Goal: Information Seeking & Learning: Understand process/instructions

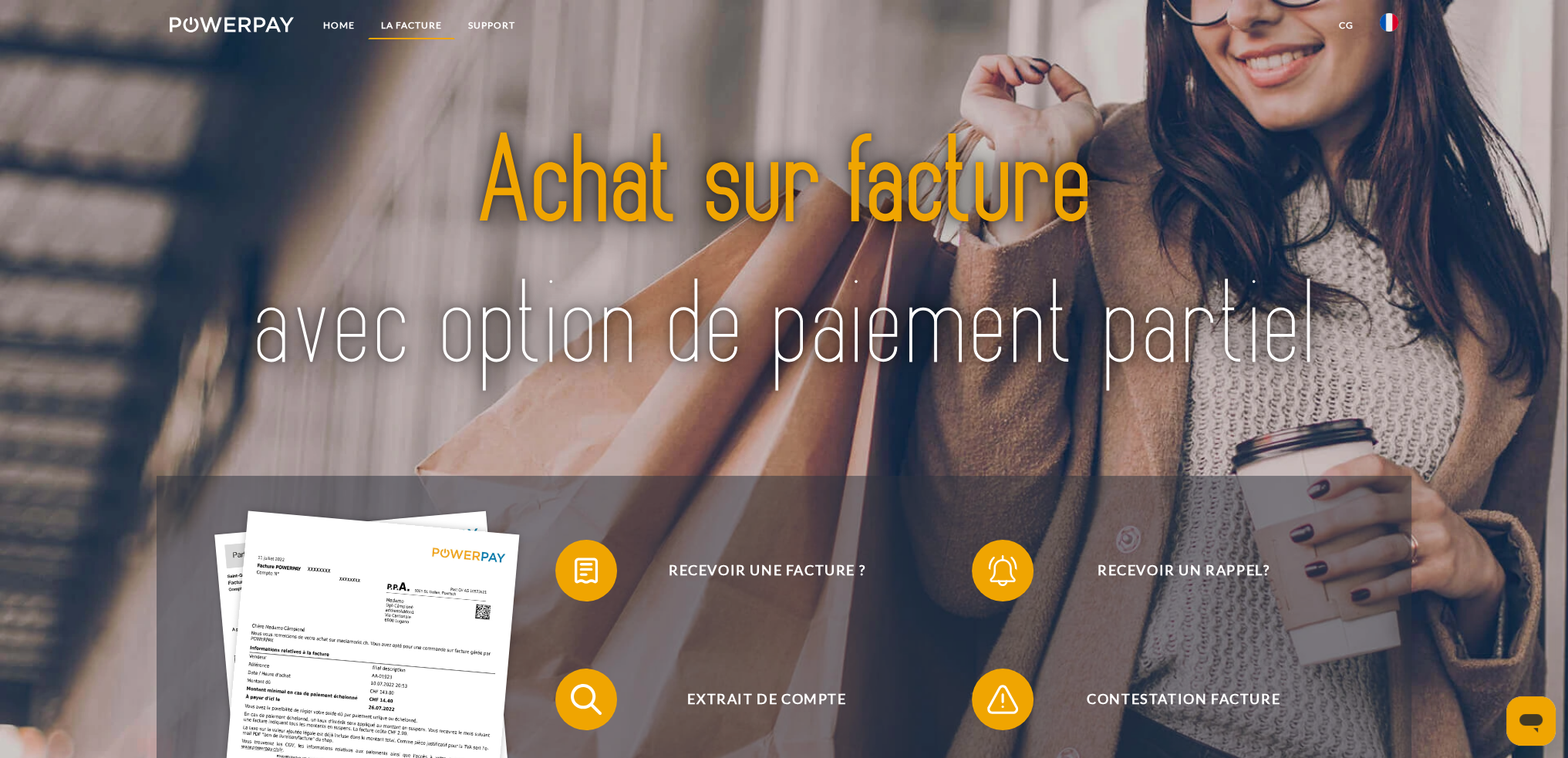
click at [419, 25] on link "LA FACTURE" at bounding box center [411, 25] width 87 height 28
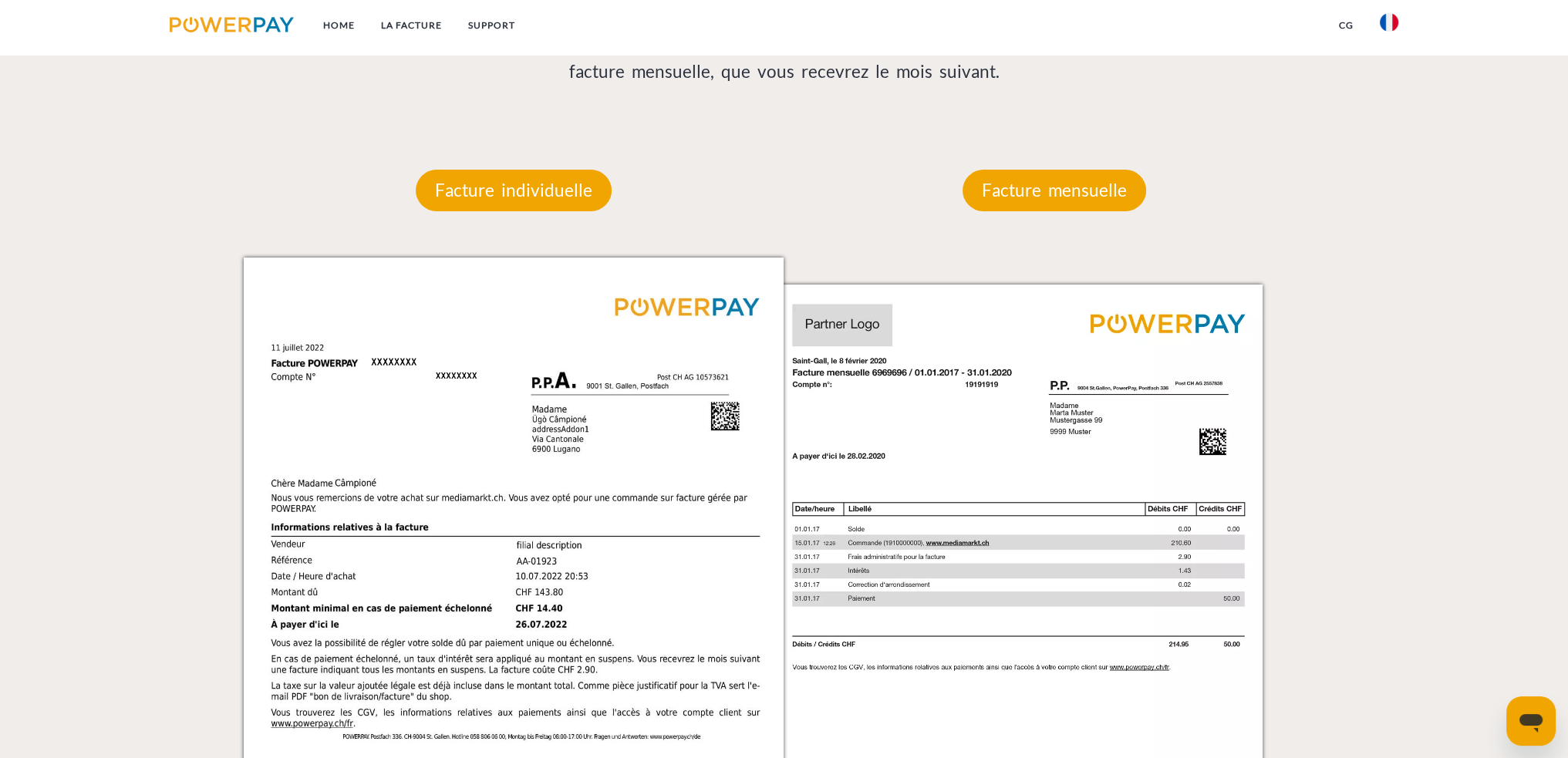
scroll to position [1299, 0]
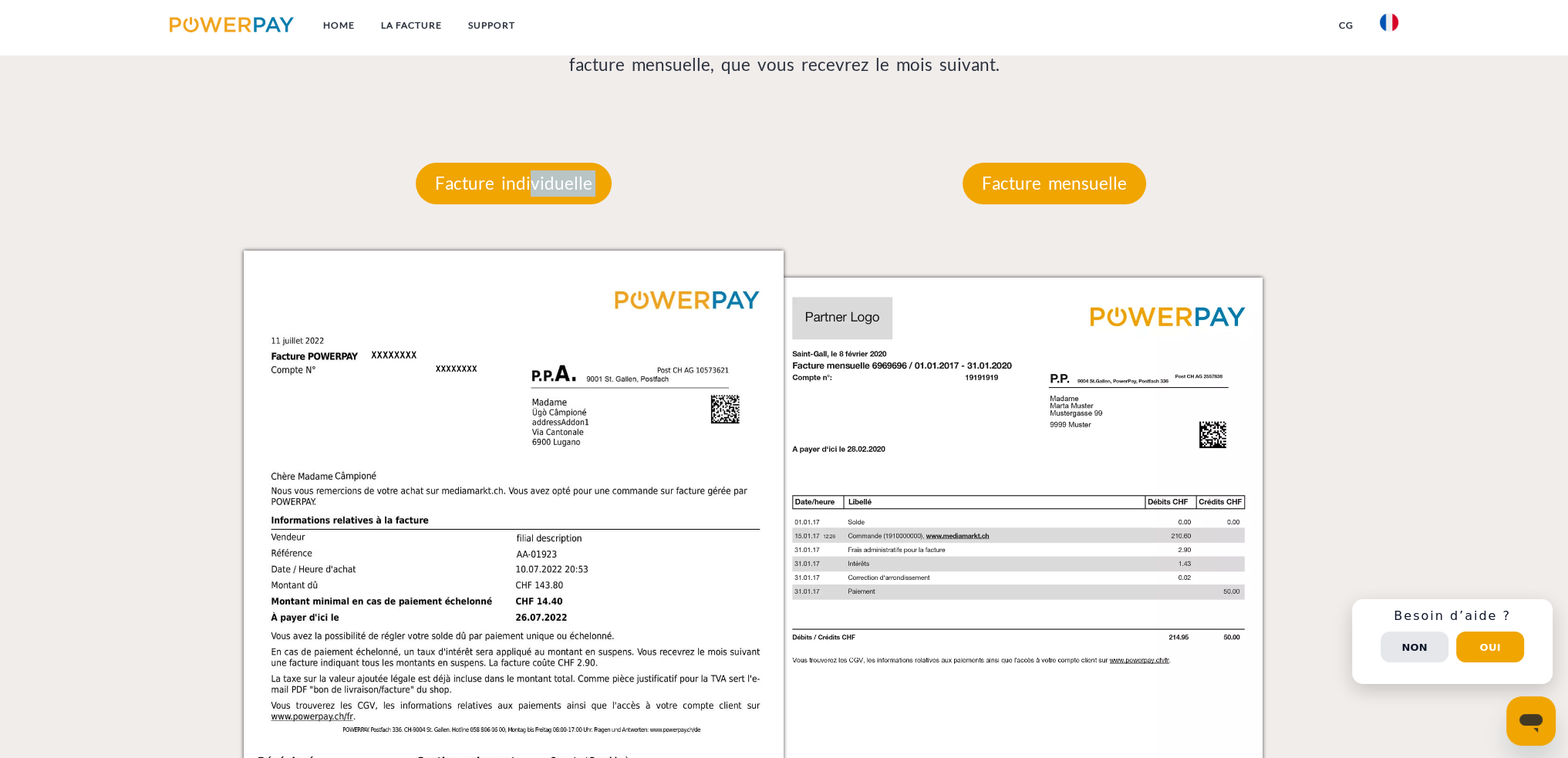
drag, startPoint x: 524, startPoint y: 188, endPoint x: 1021, endPoint y: 236, distance: 499.3
click at [784, 258] on div "Facture individuelle Facture individuelle Numéro de facture et de compte Numéro…" at bounding box center [514, 566] width 541 height 900
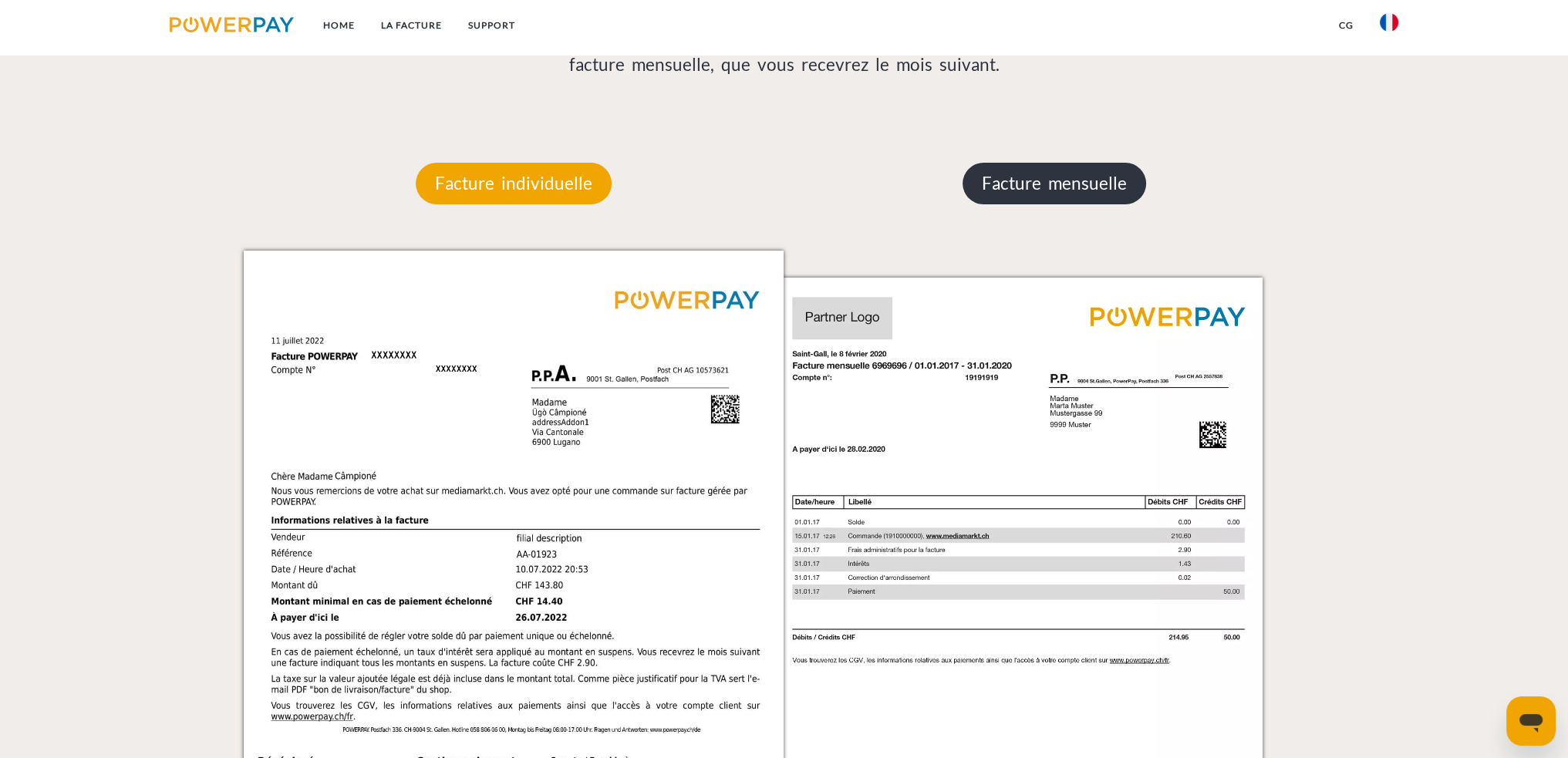
click at [1042, 192] on p "Facture mensuelle" at bounding box center [1054, 183] width 184 height 42
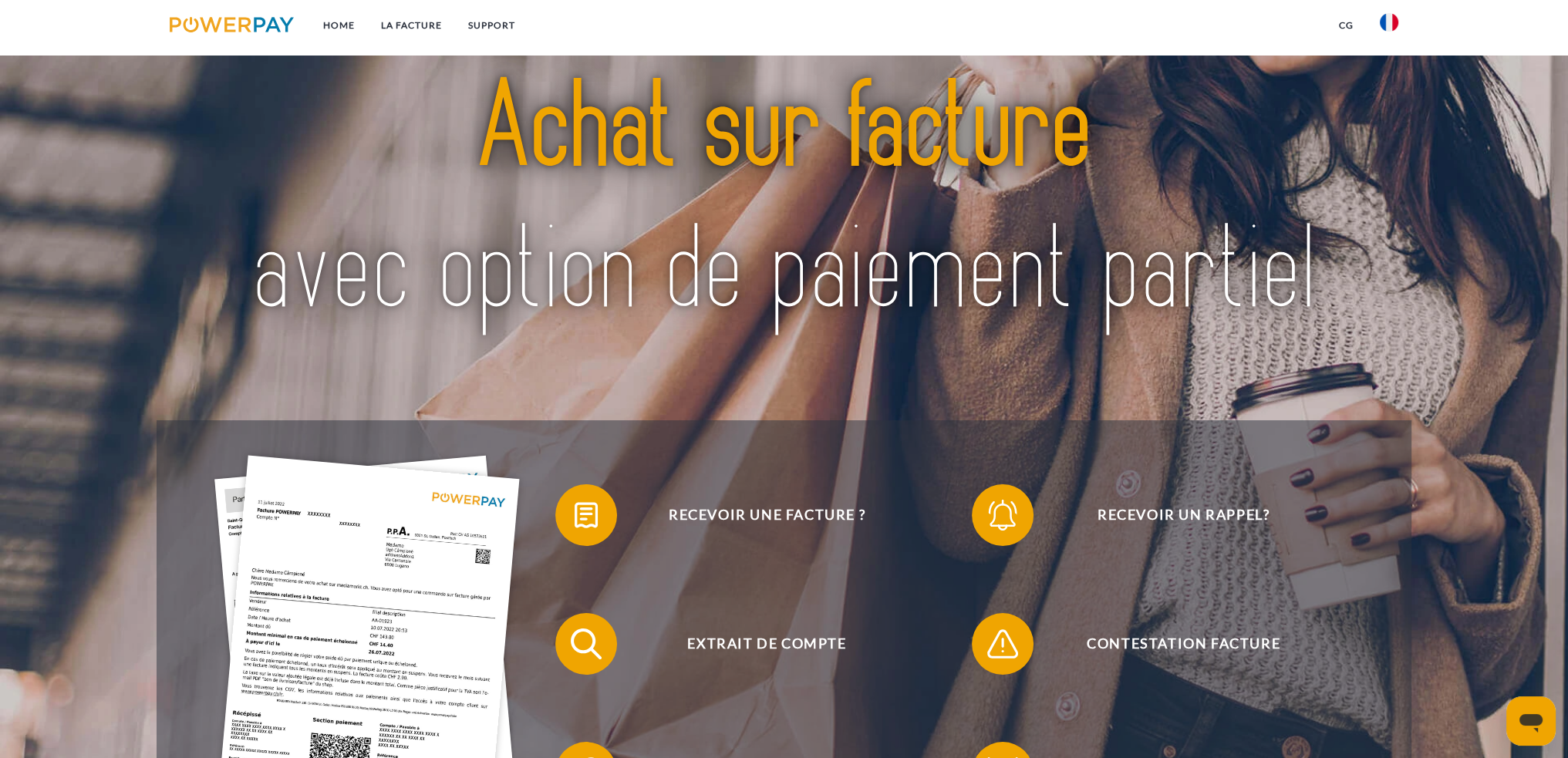
scroll to position [12, 0]
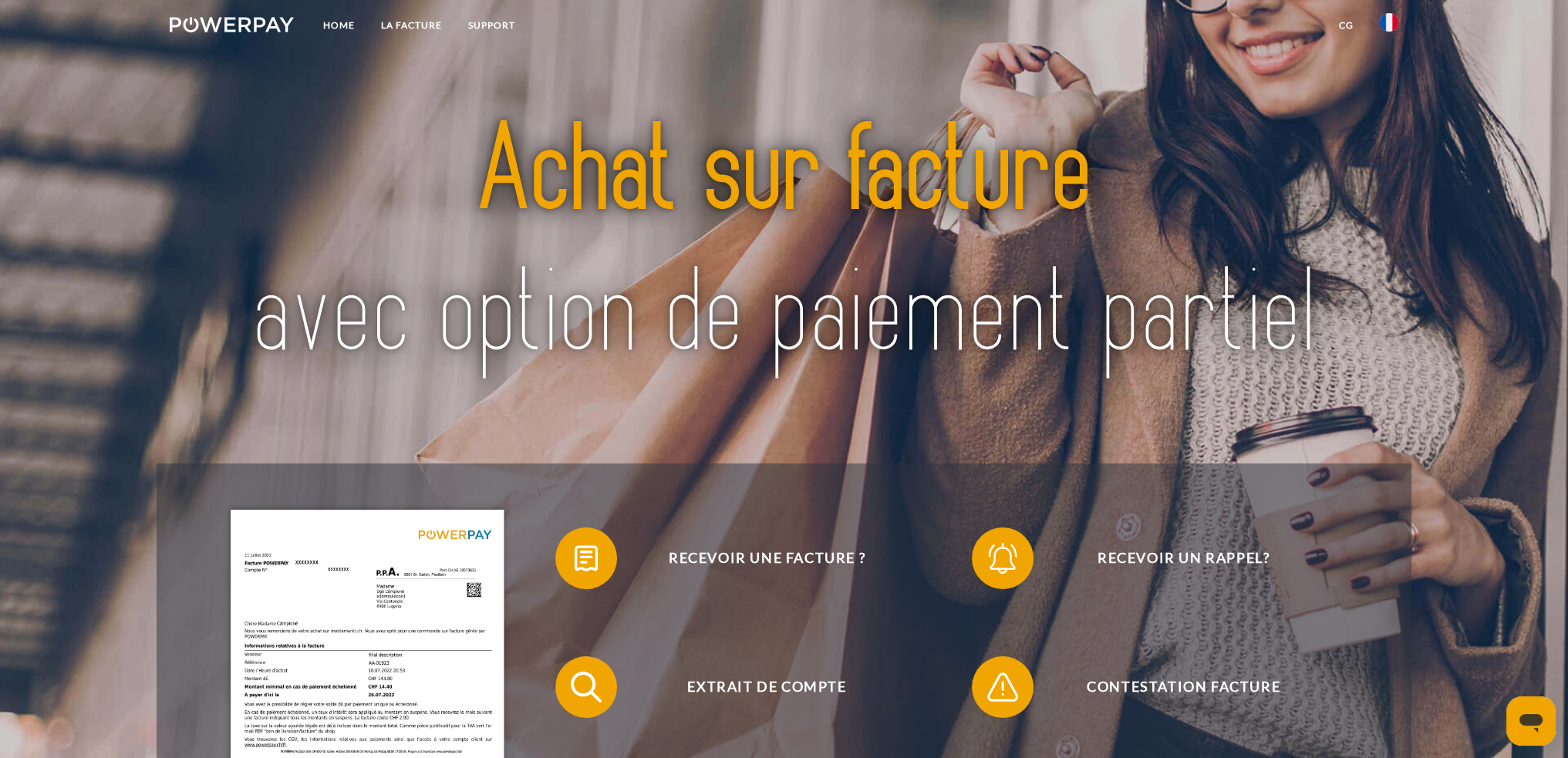
click at [1350, 22] on link "CG" at bounding box center [1346, 25] width 41 height 28
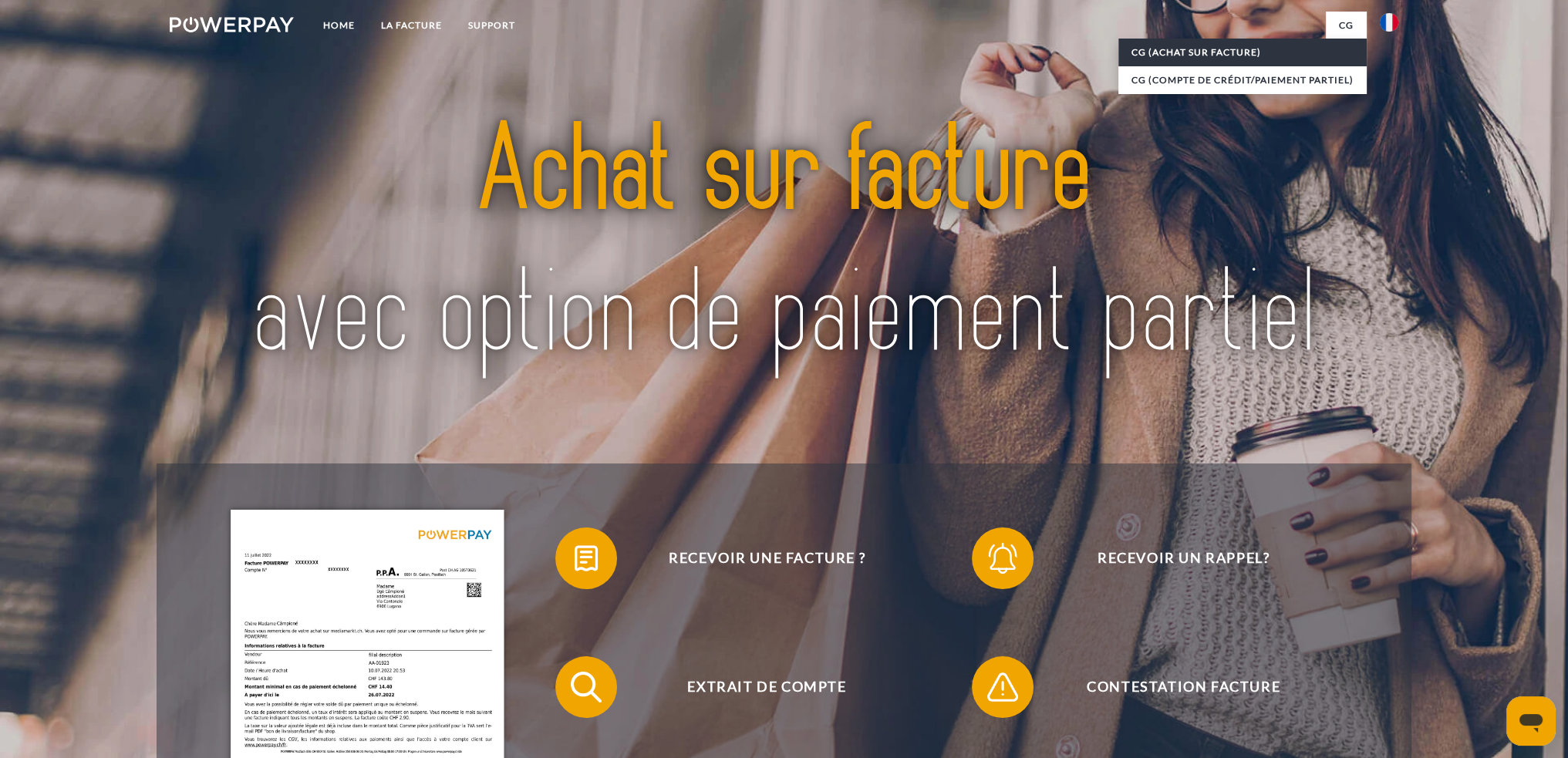
click at [1224, 57] on link "CG (achat sur facture)" at bounding box center [1242, 52] width 248 height 28
click at [263, 27] on img at bounding box center [231, 24] width 124 height 15
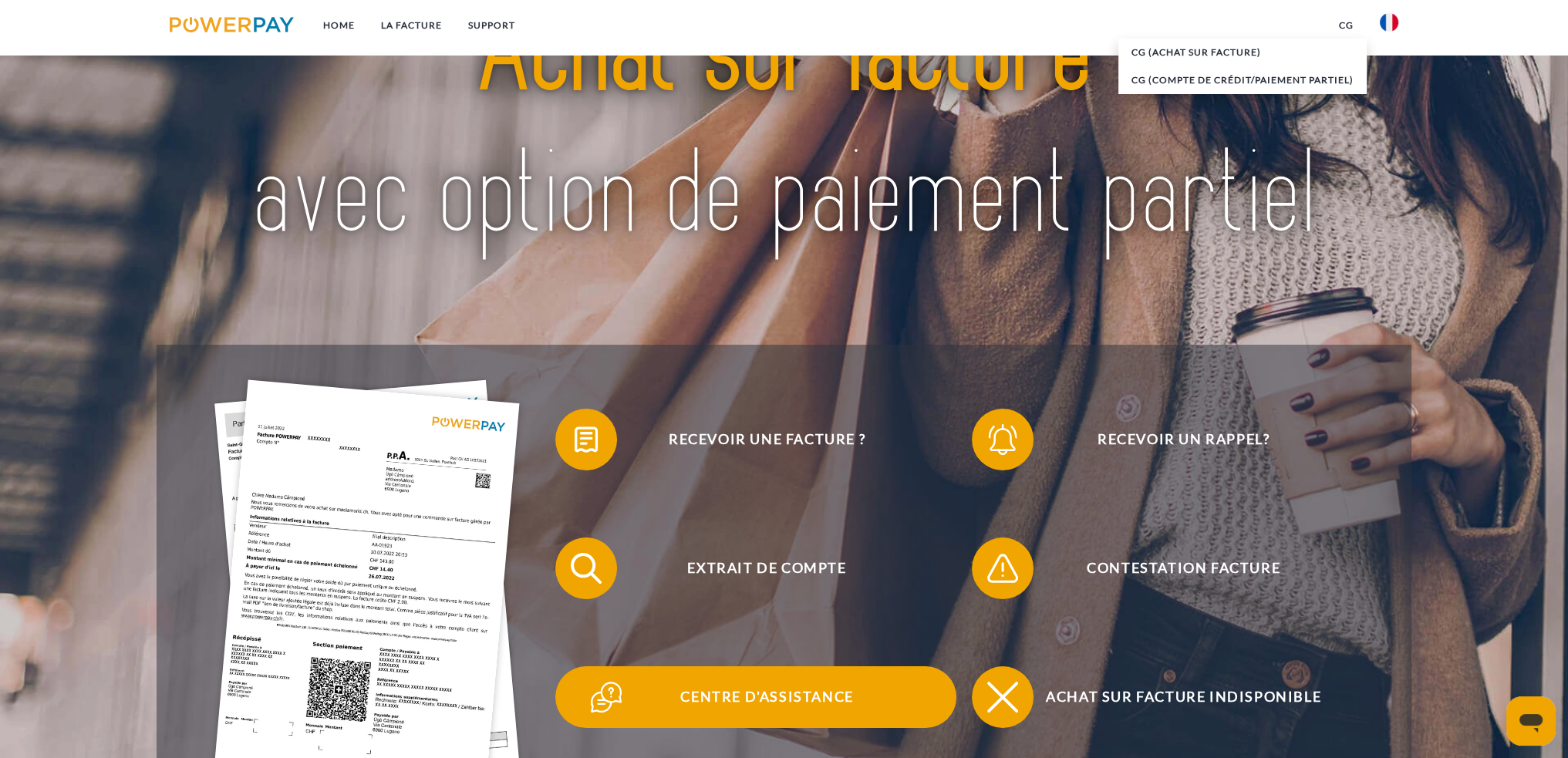
scroll to position [257, 0]
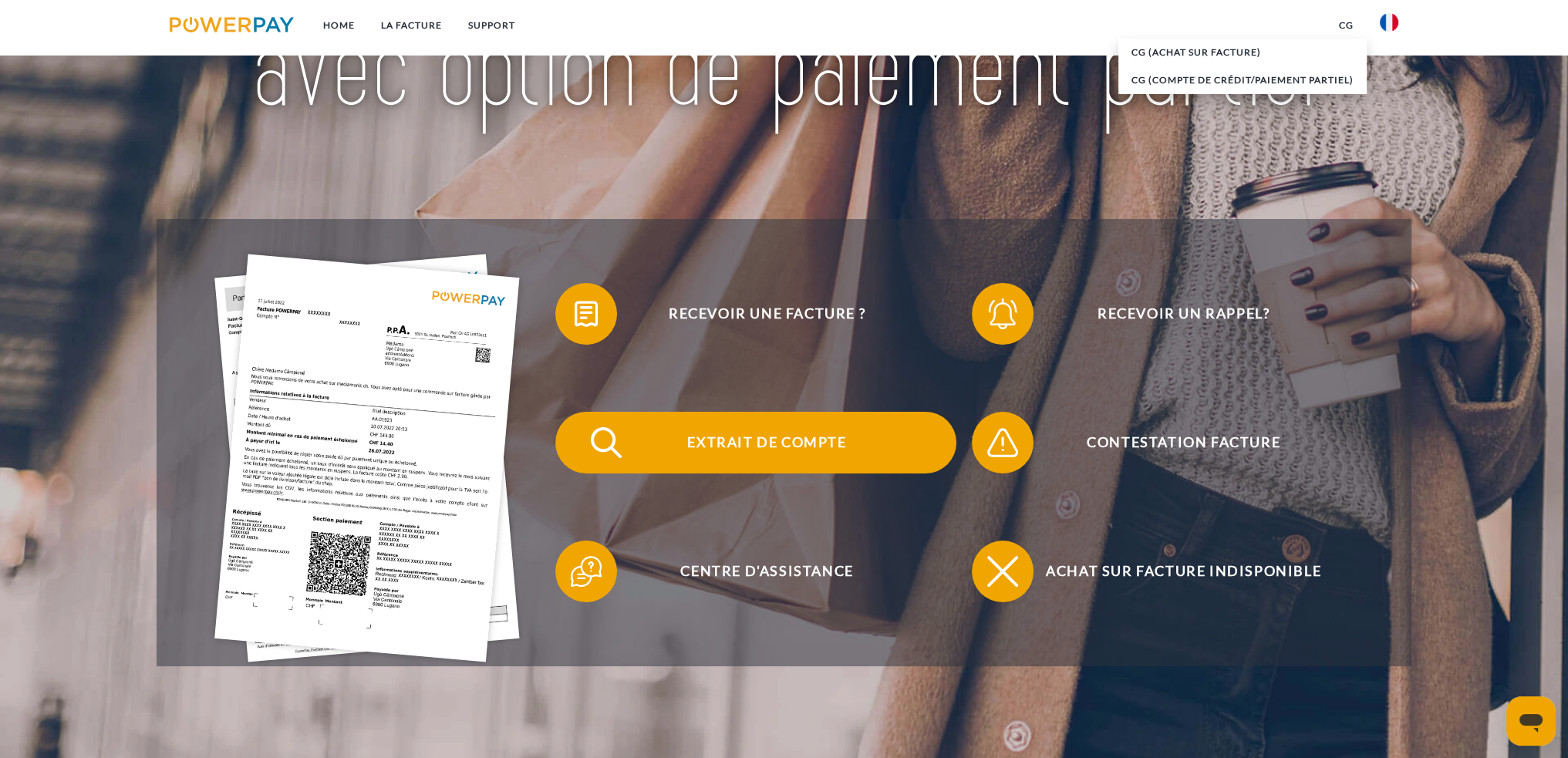
click at [796, 437] on span "Extrait de compte" at bounding box center [766, 442] width 377 height 62
click at [780, 445] on span "Extrait de compte" at bounding box center [766, 442] width 377 height 62
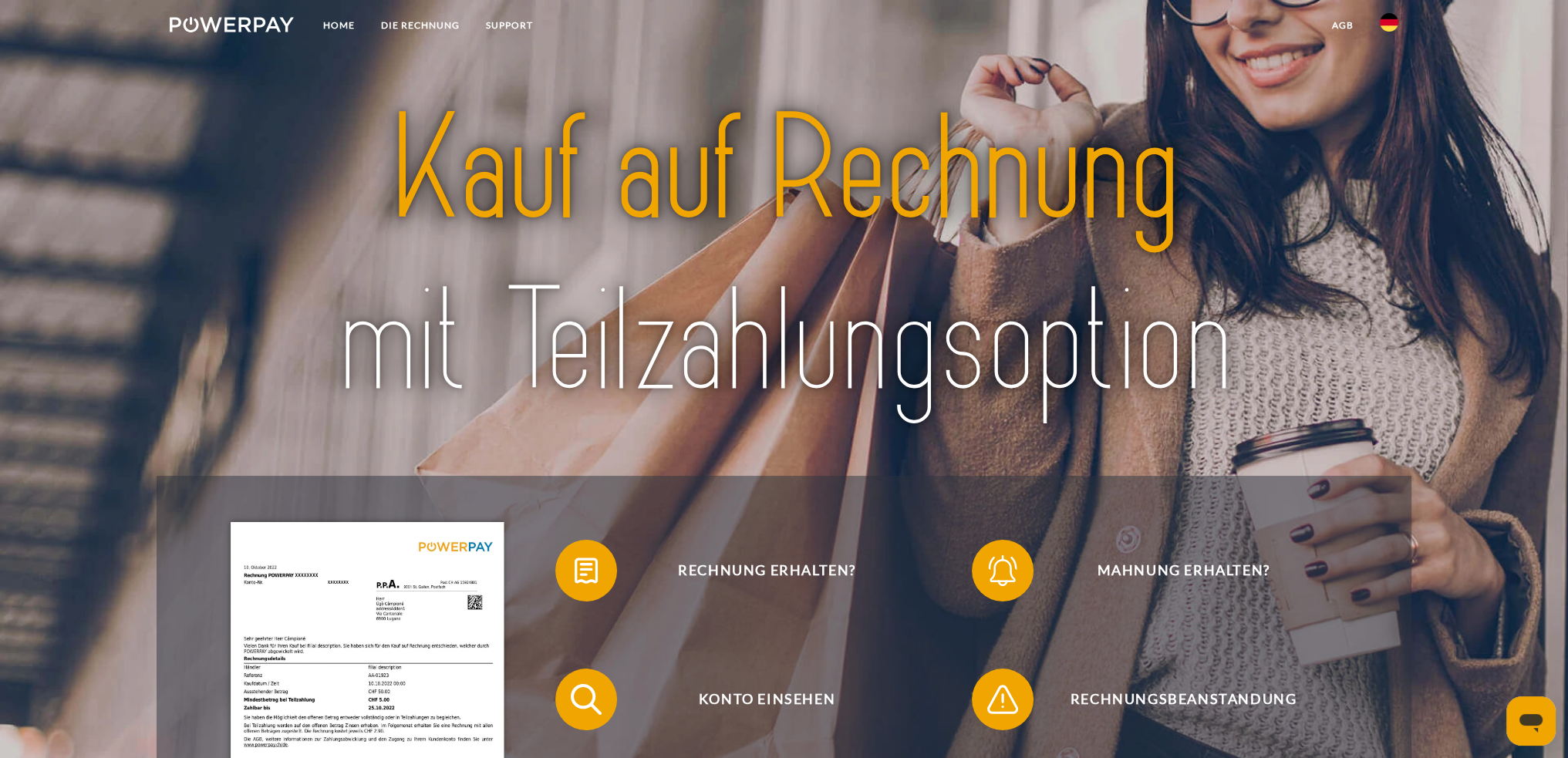
click at [1383, 18] on img at bounding box center [1389, 22] width 19 height 19
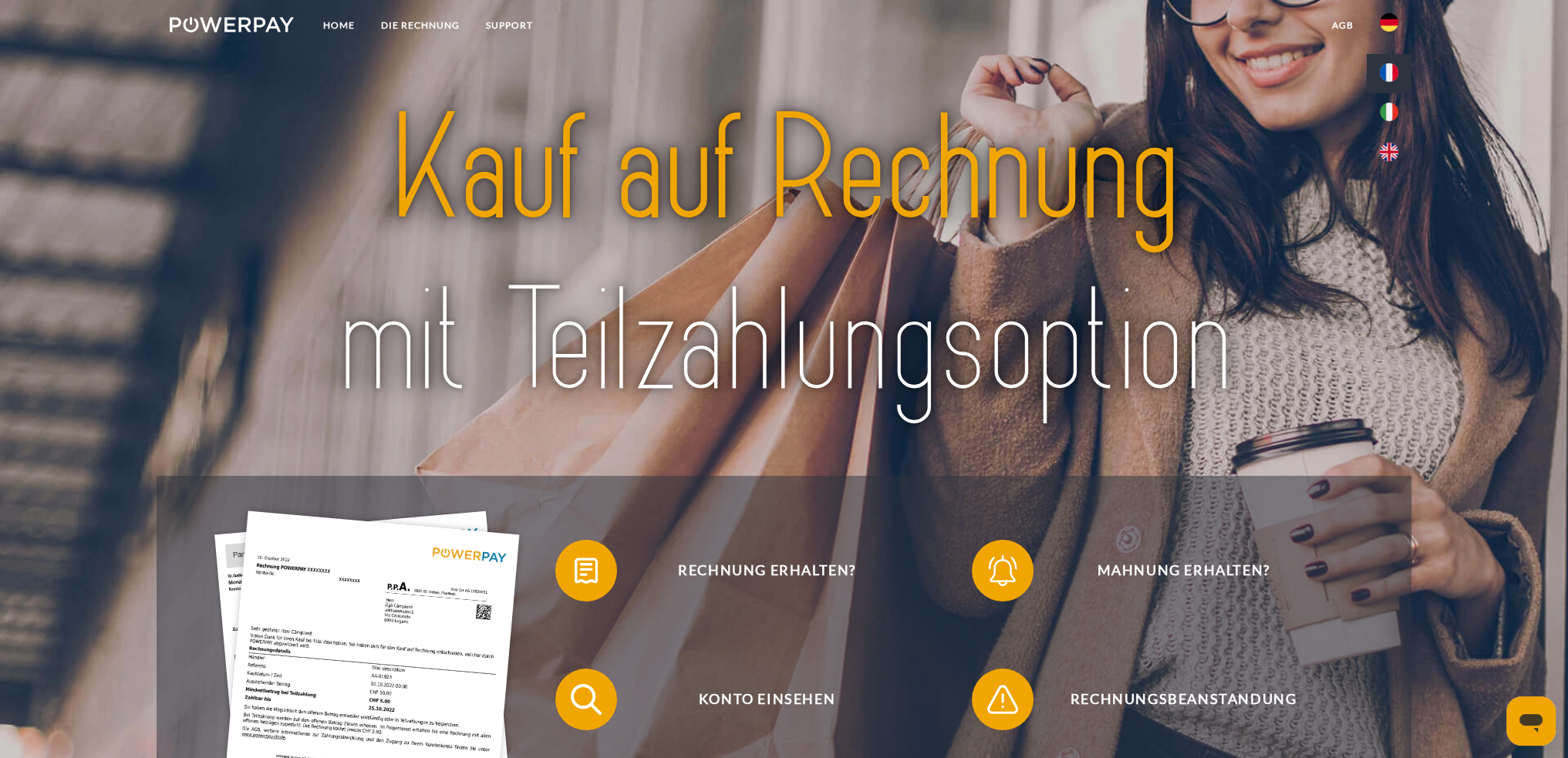
click at [1385, 69] on img at bounding box center [1389, 72] width 19 height 19
